Goal: Task Accomplishment & Management: Complete application form

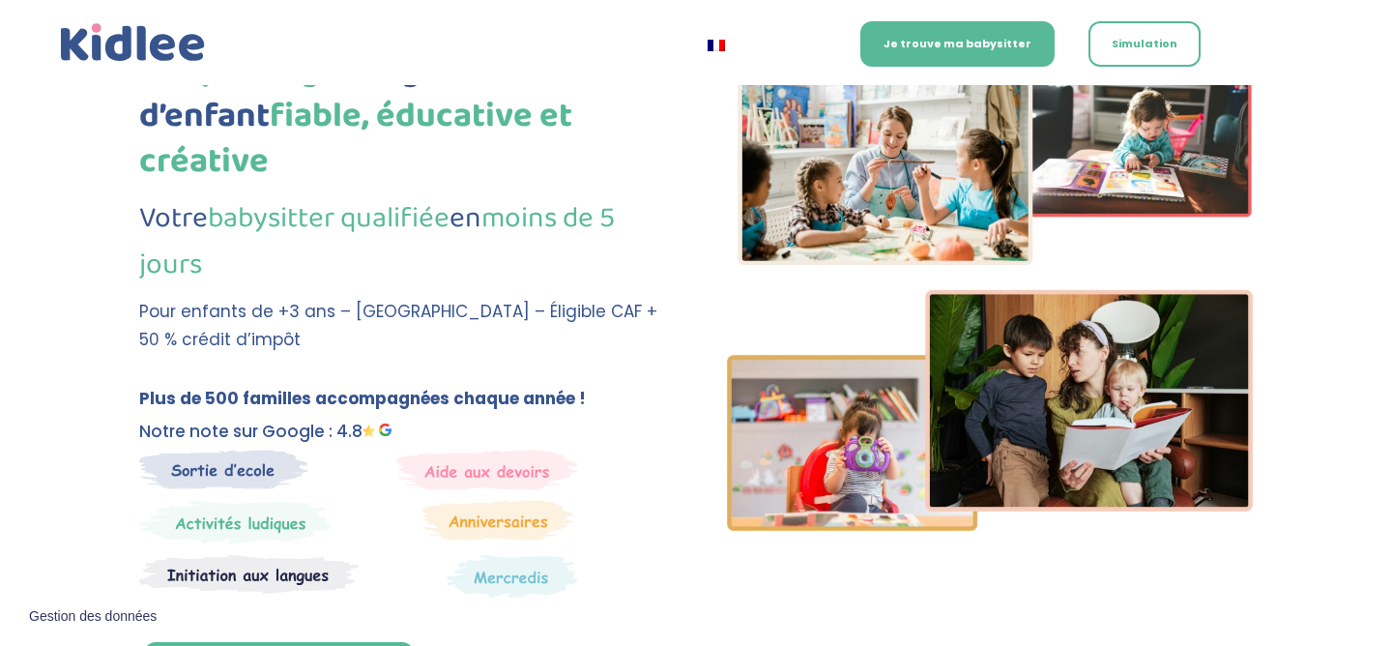
scroll to position [178, 0]
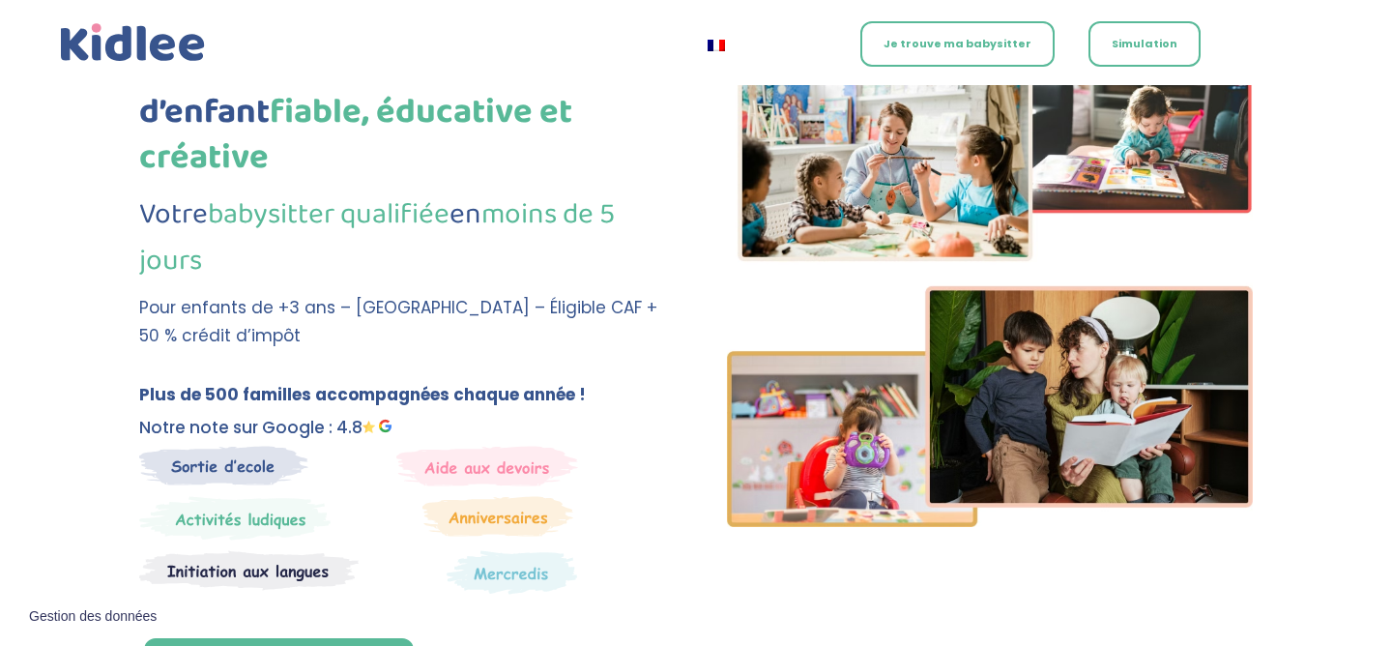
click at [969, 40] on link "Je trouve ma babysitter" at bounding box center [957, 43] width 194 height 45
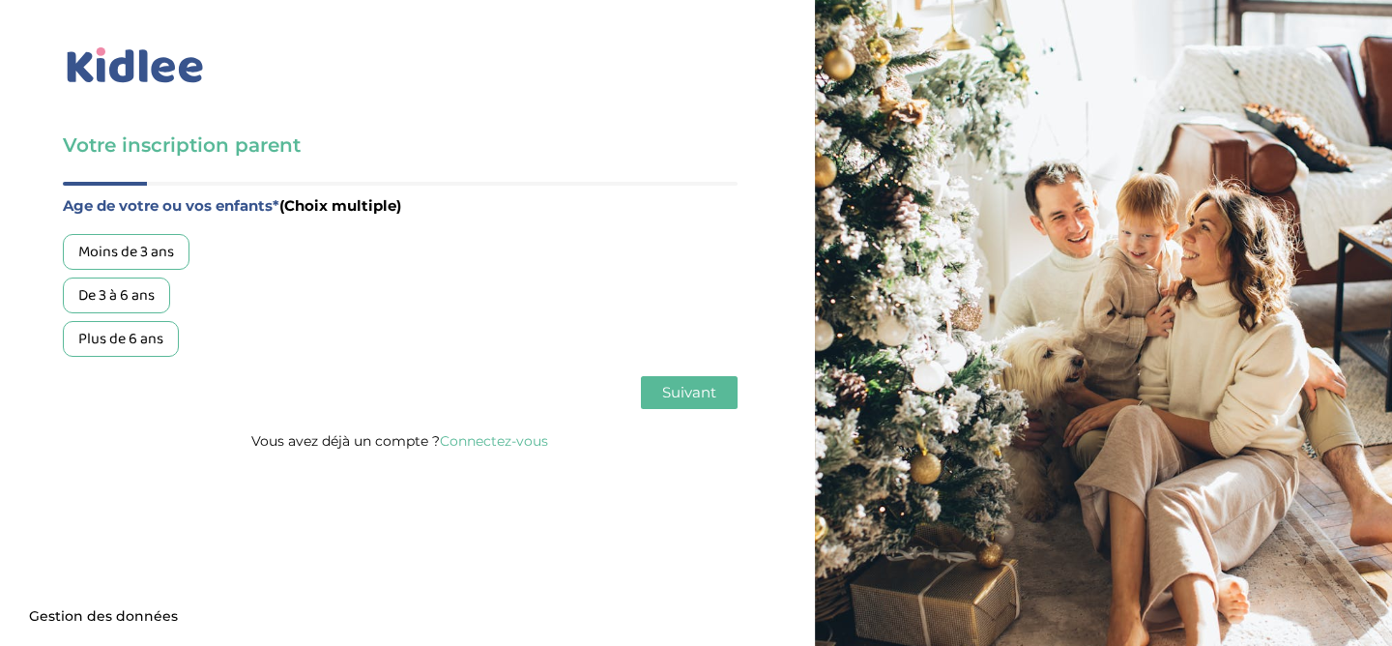
click at [143, 245] on div "Moins de 3 ans" at bounding box center [126, 252] width 127 height 36
click at [722, 408] on button "Suivant" at bounding box center [689, 392] width 97 height 33
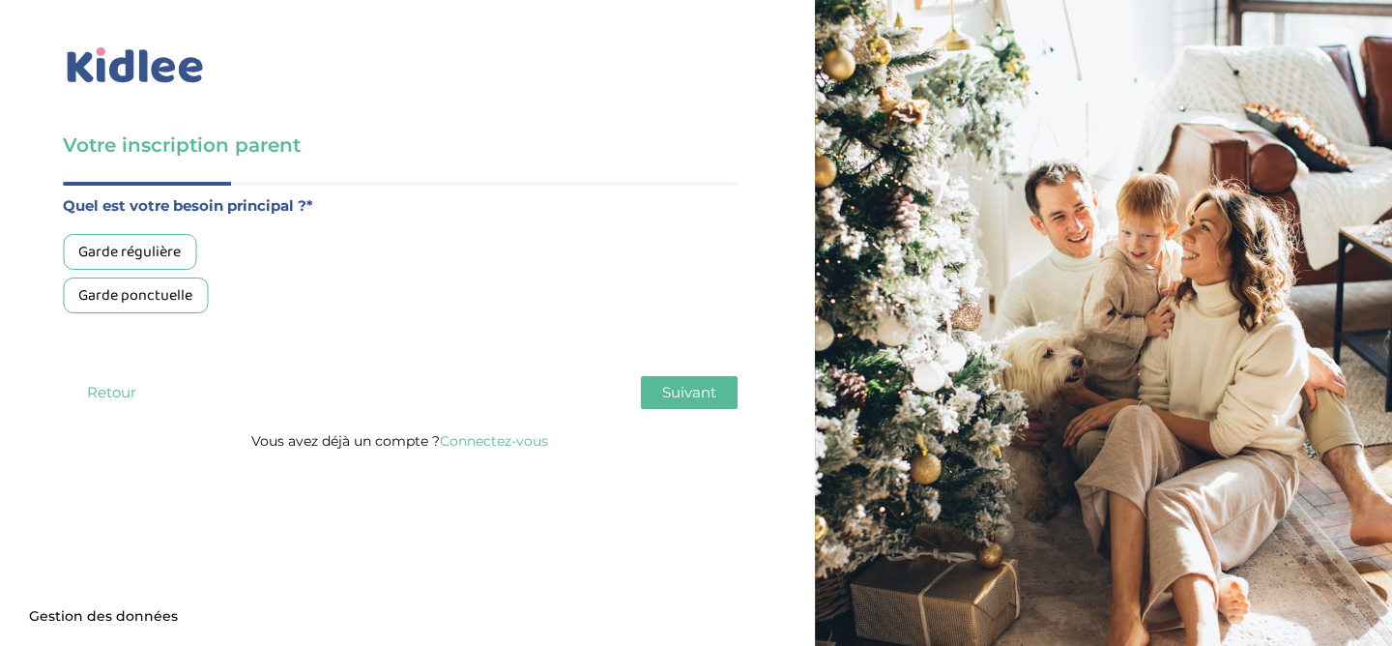
click at [163, 310] on div "Garde ponctuelle" at bounding box center [135, 295] width 145 height 36
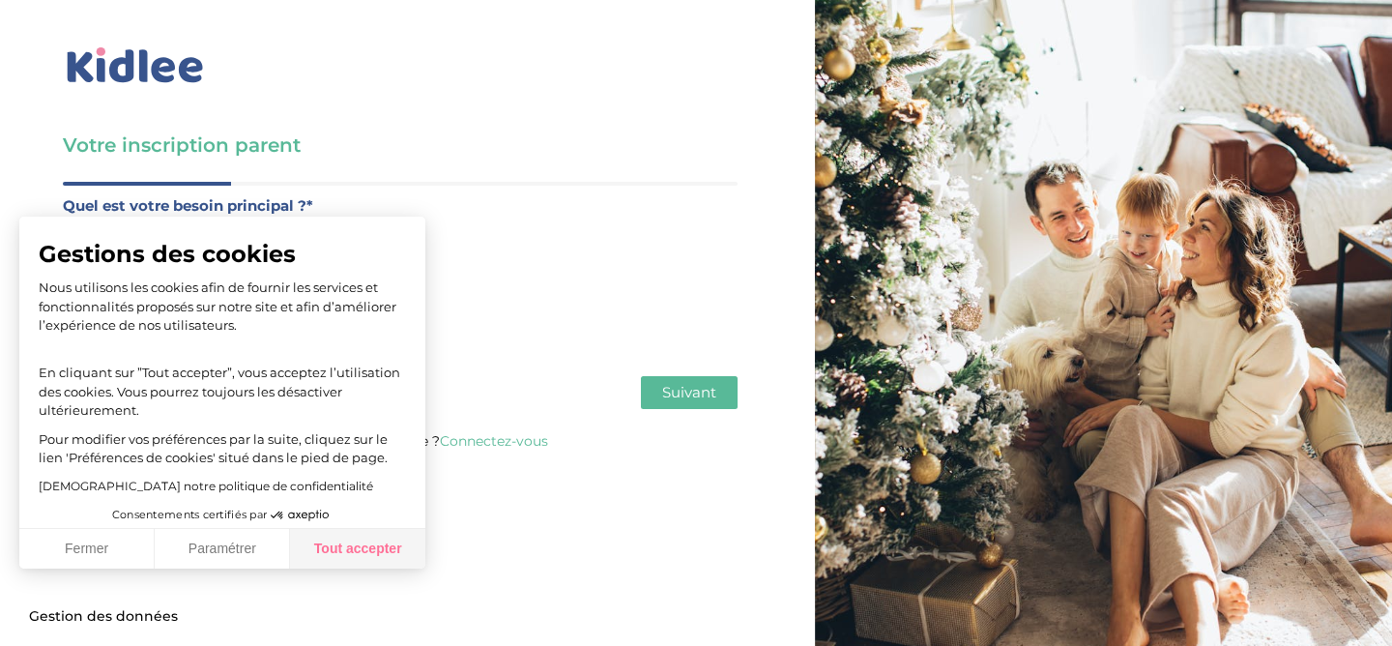
click at [367, 554] on button "Tout accepter" at bounding box center [357, 549] width 135 height 41
checkbox input "true"
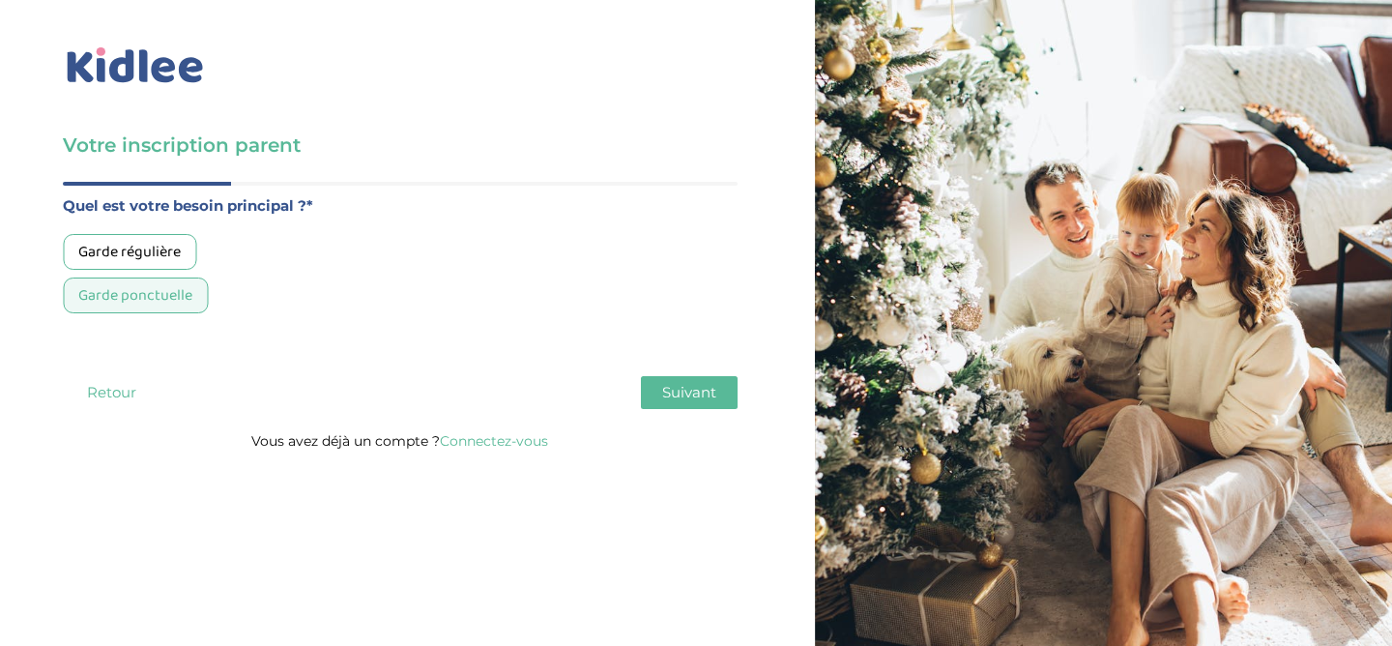
click at [704, 401] on span "Suivant" at bounding box center [689, 392] width 54 height 18
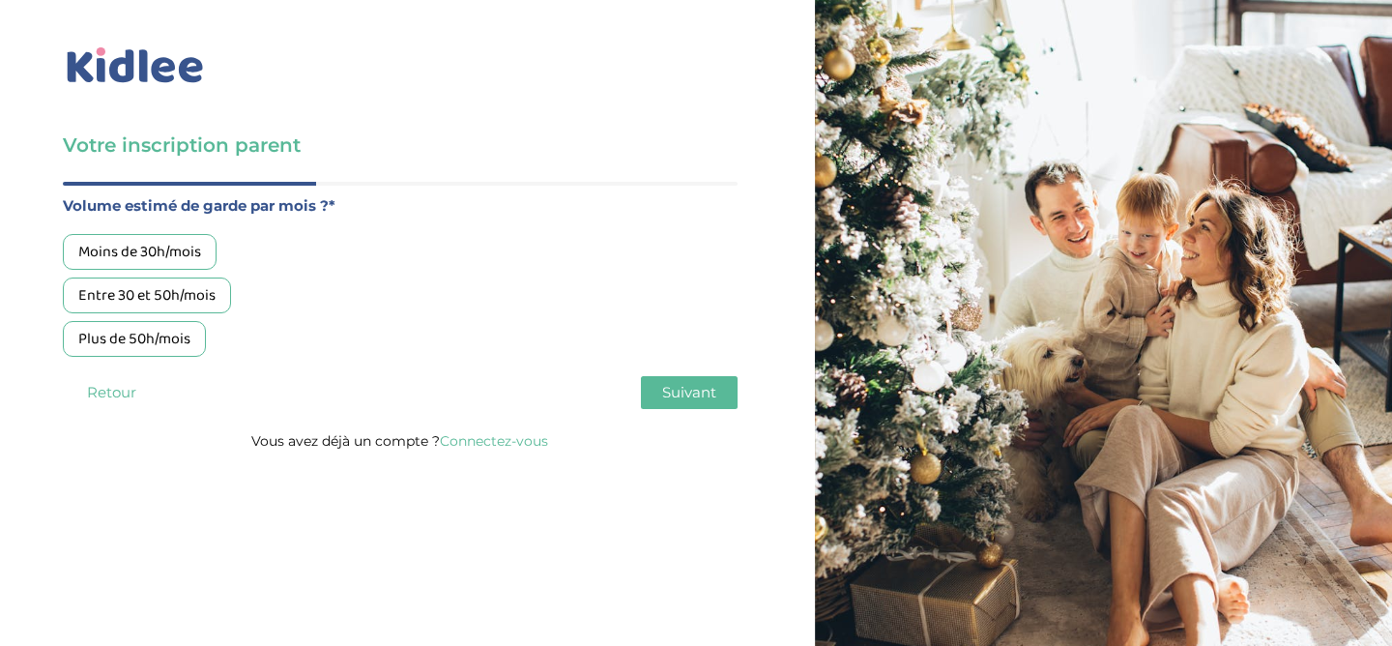
click at [185, 260] on div "Moins de 30h/mois" at bounding box center [140, 252] width 154 height 36
click at [677, 397] on span "Suivant" at bounding box center [689, 392] width 54 height 18
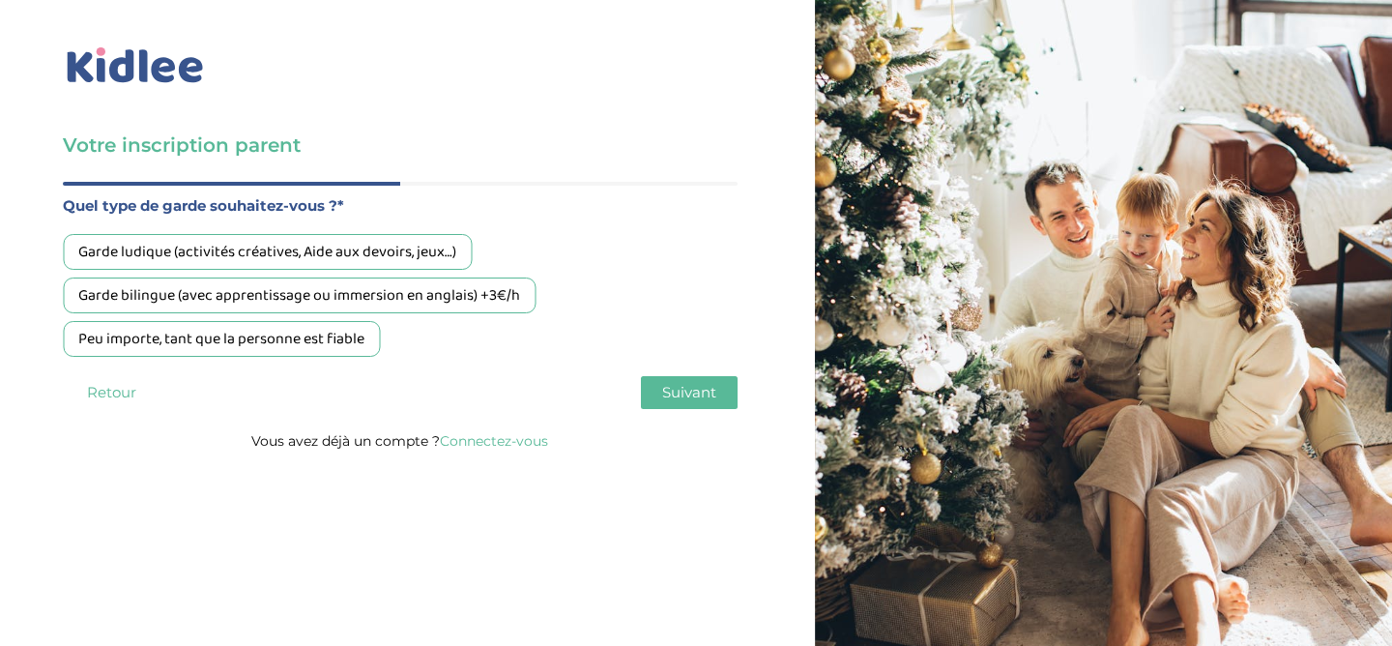
click at [673, 391] on span "Suivant" at bounding box center [689, 392] width 54 height 18
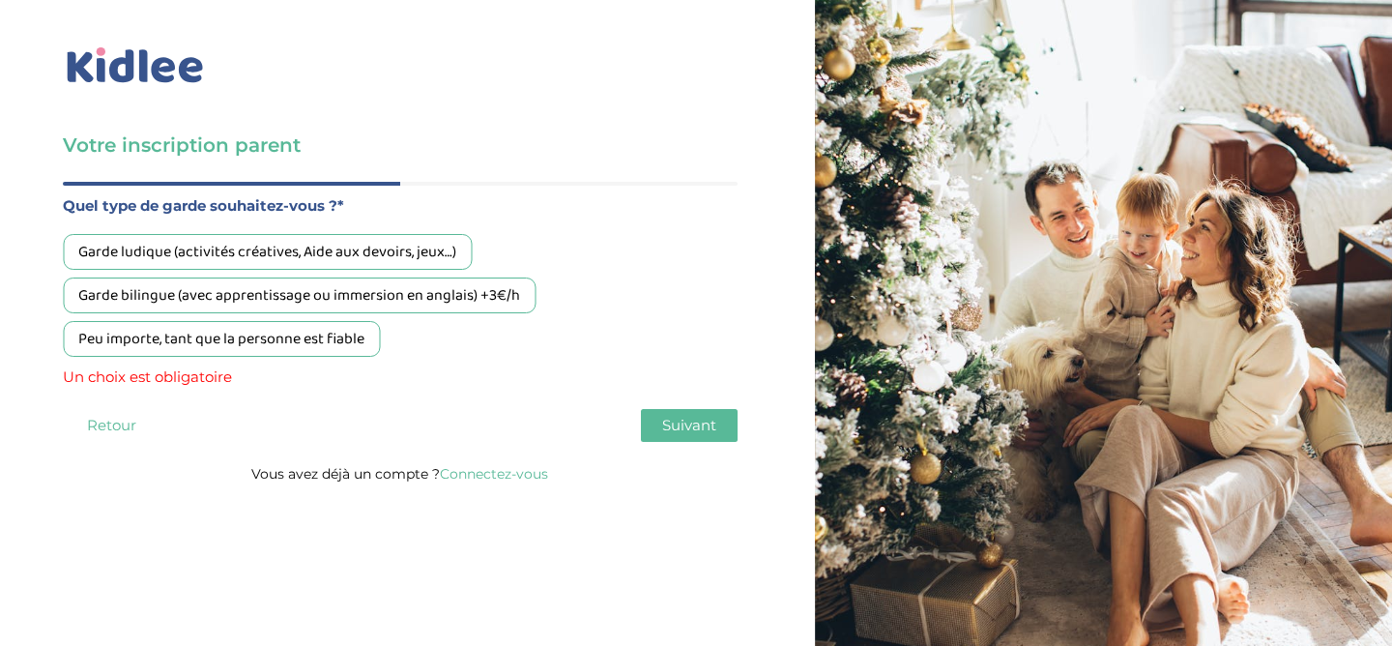
click at [151, 335] on div "Peu importe, tant que la personne est fiable" at bounding box center [221, 339] width 317 height 36
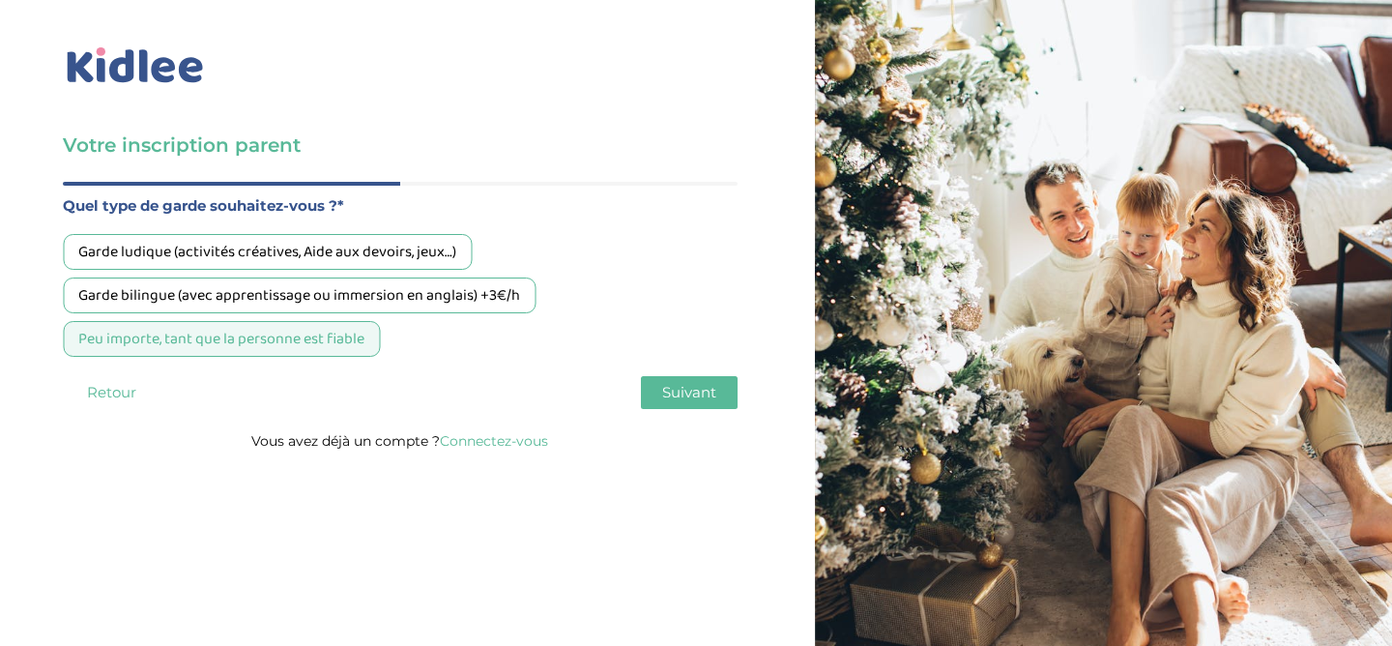
click at [643, 398] on button "Suivant" at bounding box center [689, 392] width 97 height 33
